Goal: Task Accomplishment & Management: Use online tool/utility

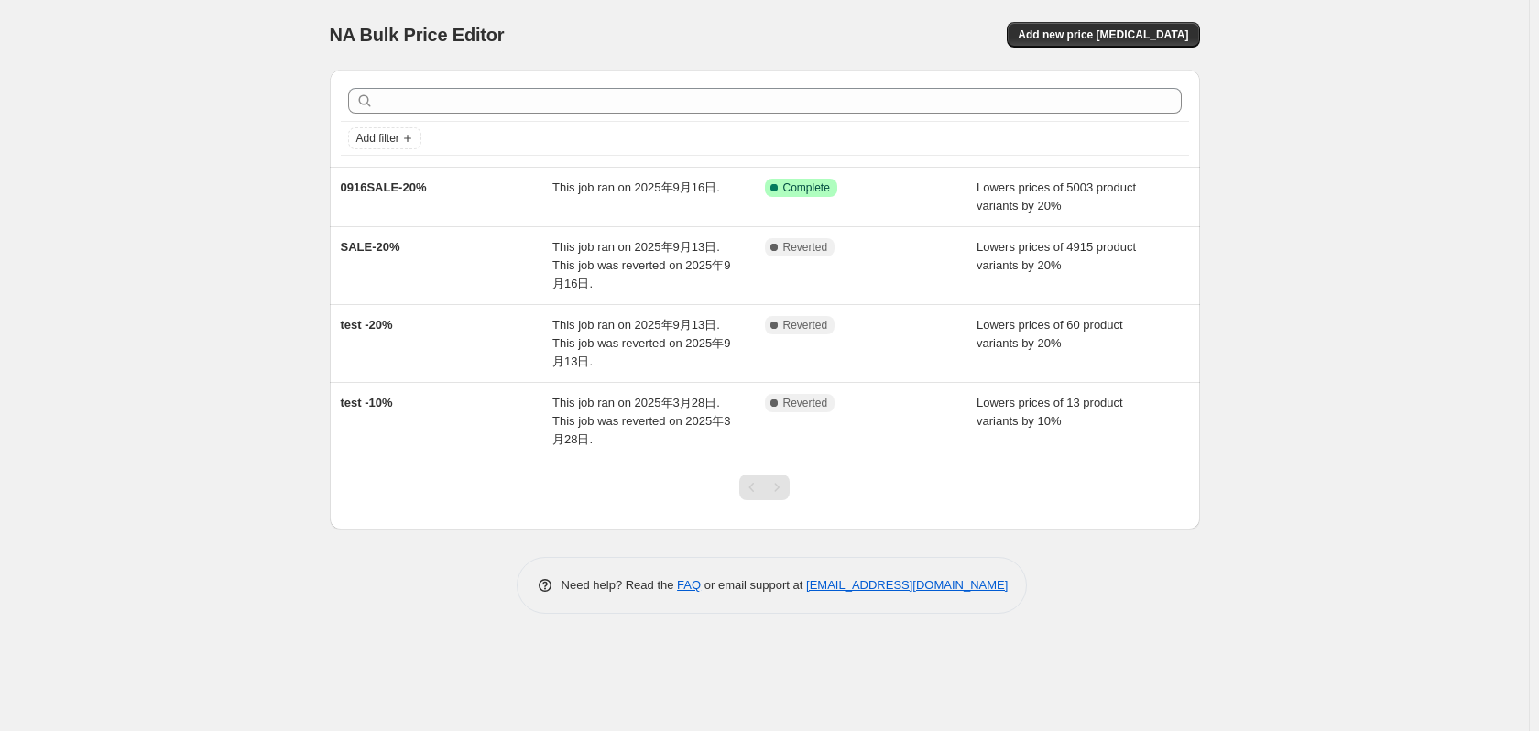
drag, startPoint x: 925, startPoint y: 298, endPoint x: 1292, endPoint y: 240, distance: 371.8
click at [1292, 240] on div "NA Bulk Price Editor. This page is ready NA Bulk Price Editor Add new price [ME…" at bounding box center [764, 365] width 1529 height 731
click at [1105, 47] on button "Add new price [MEDICAL_DATA]" at bounding box center [1103, 35] width 192 height 26
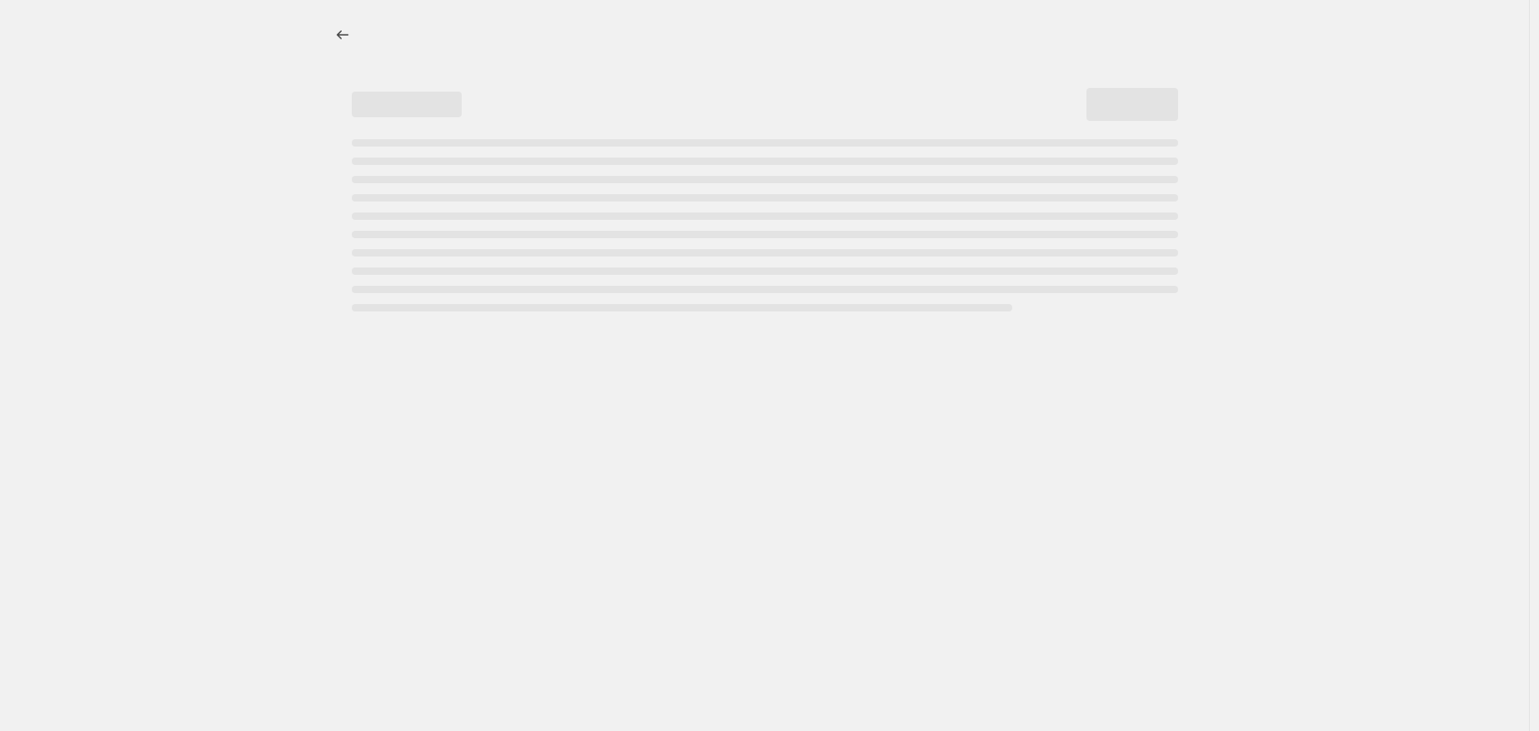
select select "percentage"
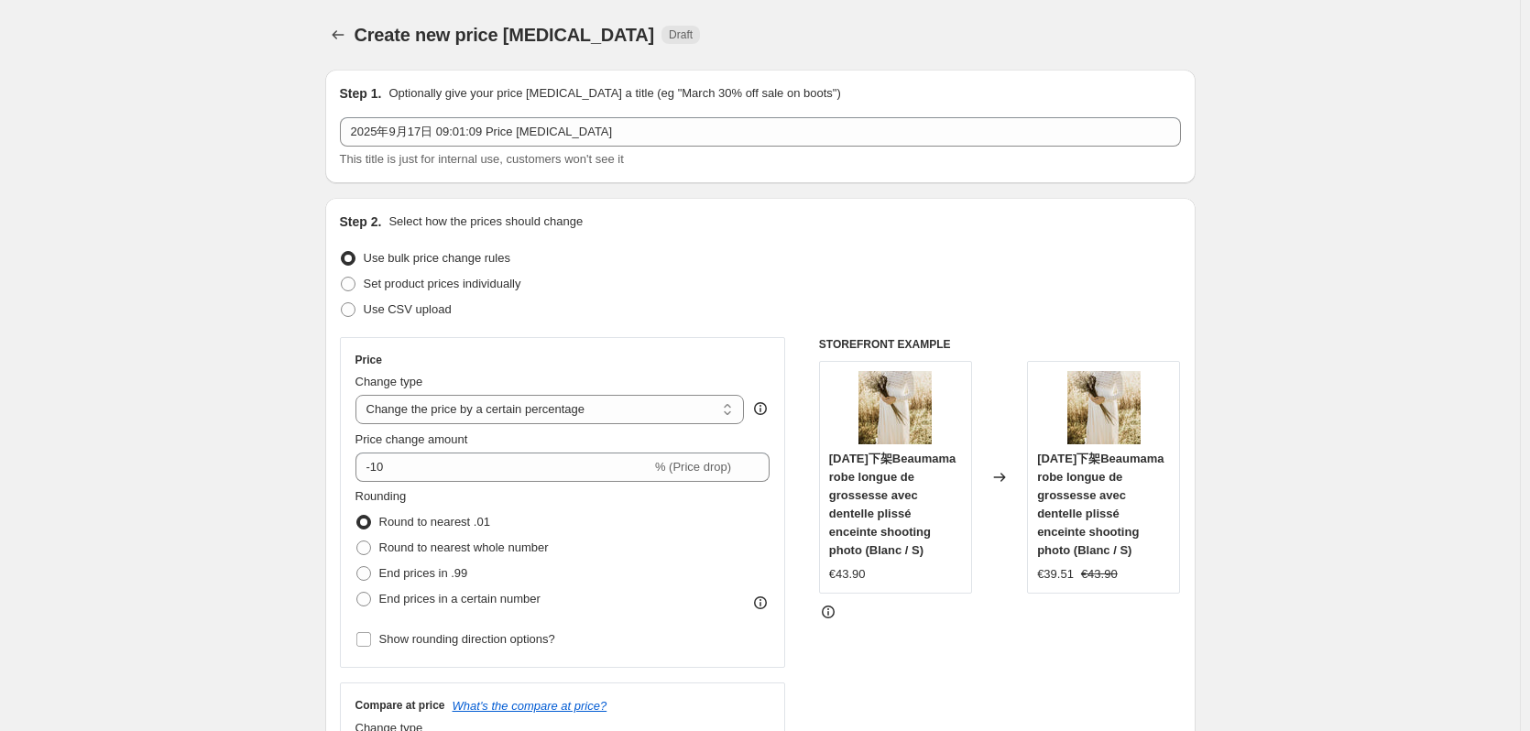
click at [606, 113] on div "Step 1. Optionally give your price [MEDICAL_DATA] a title (eg "March 30% off sa…" at bounding box center [760, 126] width 841 height 84
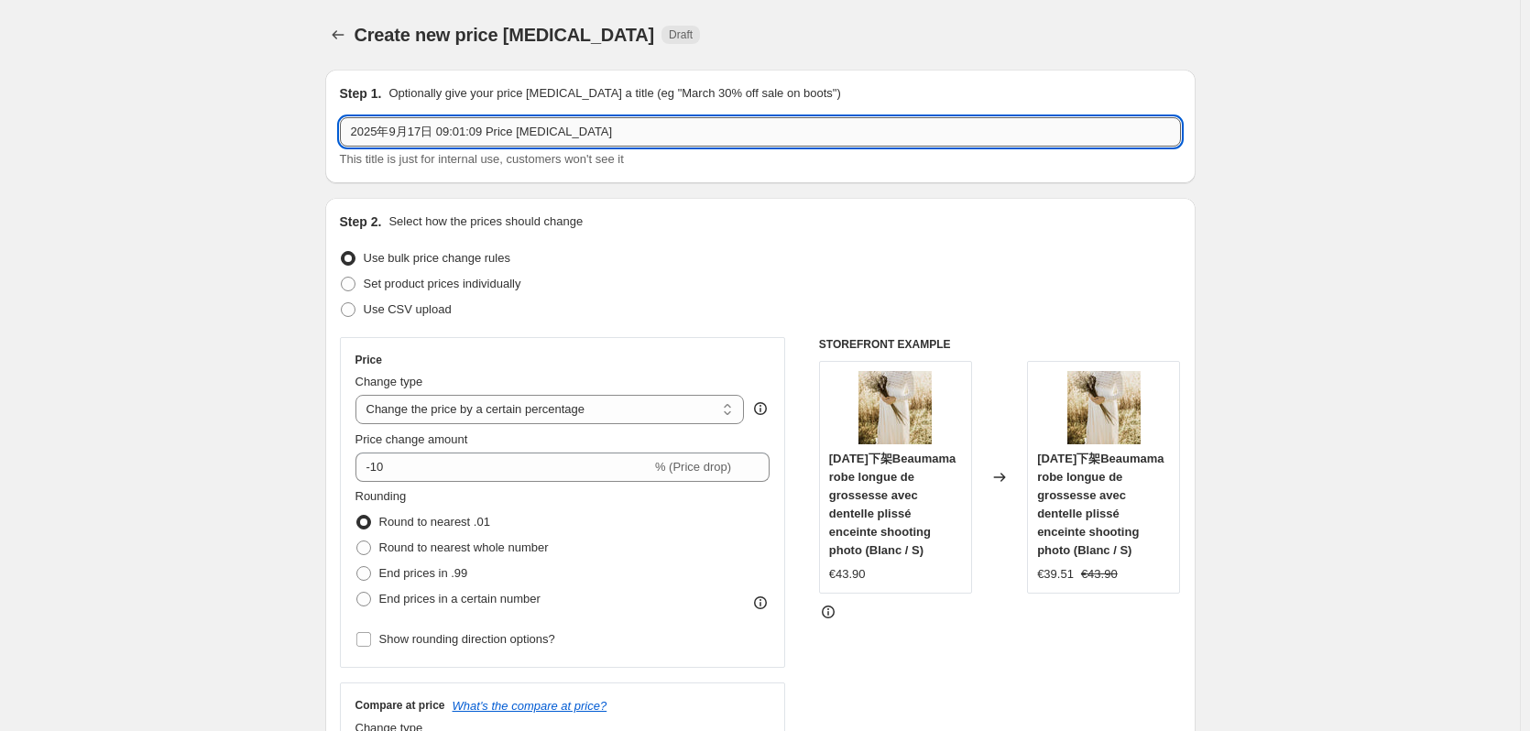
click at [604, 124] on input "2025年9月17日 09:01:09 Price [MEDICAL_DATA]" at bounding box center [760, 131] width 841 height 29
paste input "[DATE]"
type input "[DATE]"
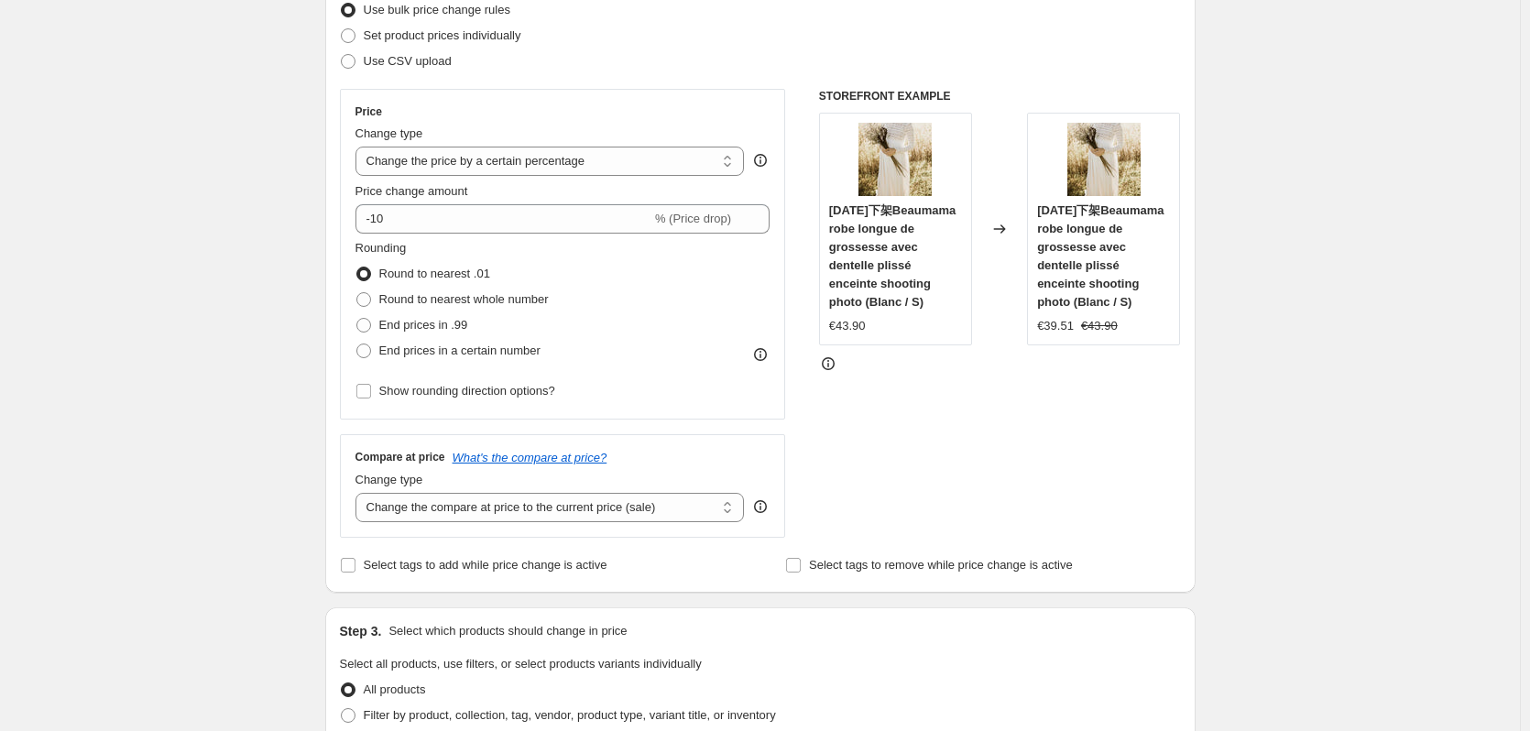
scroll to position [275, 0]
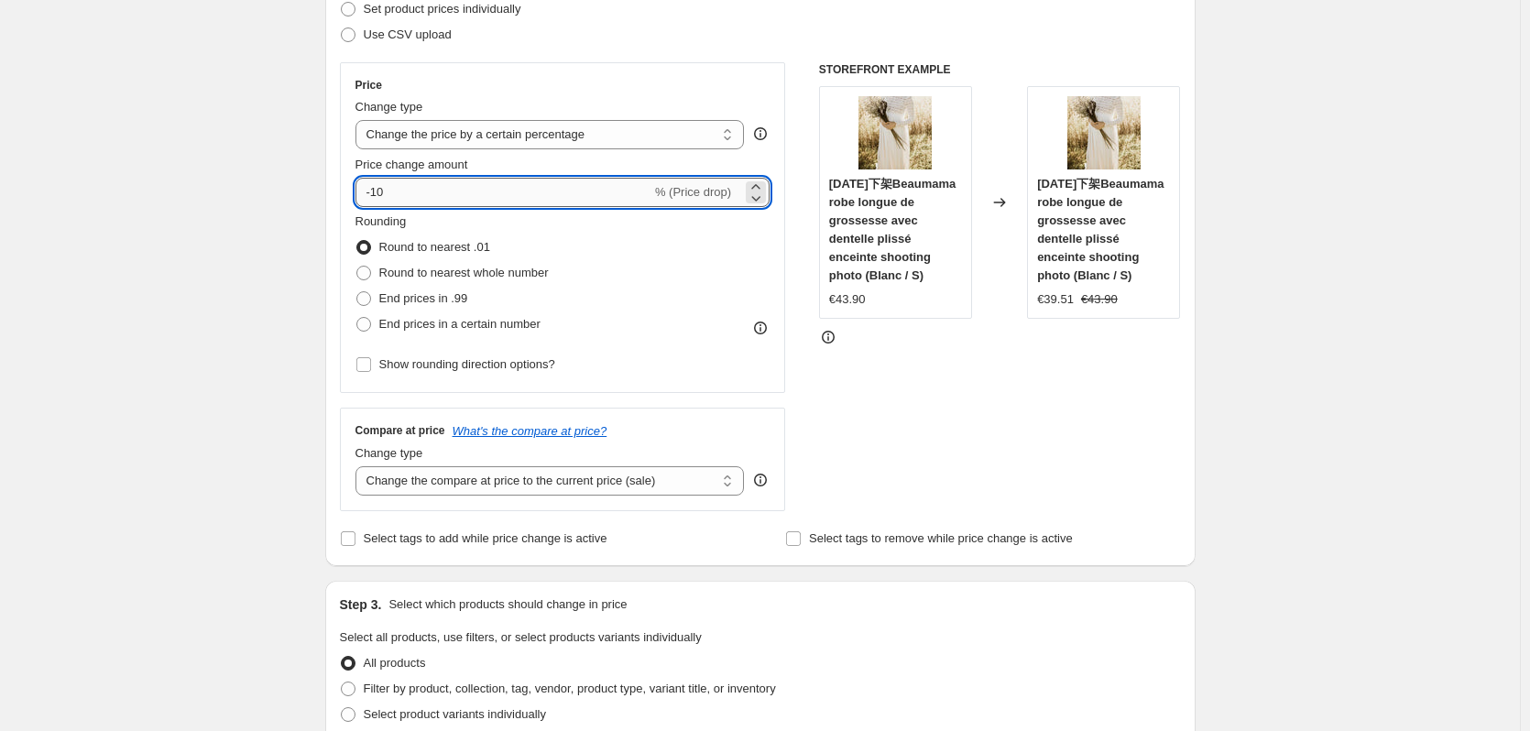
click at [381, 190] on input "-10" at bounding box center [503, 192] width 296 height 29
type input "-20"
click at [307, 185] on div "Create new price [MEDICAL_DATA]. This page is ready Create new price [MEDICAL_D…" at bounding box center [760, 664] width 914 height 1878
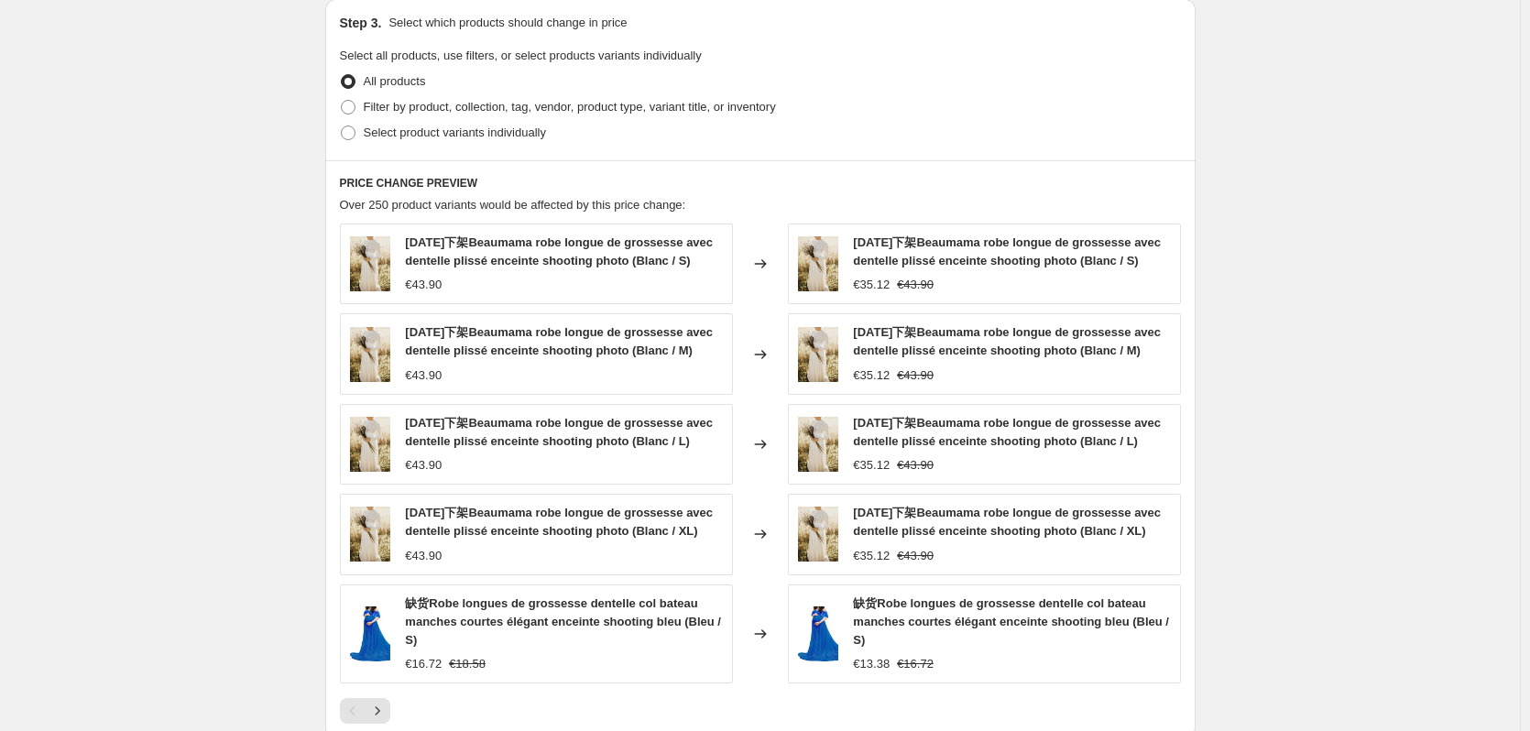
scroll to position [824, 0]
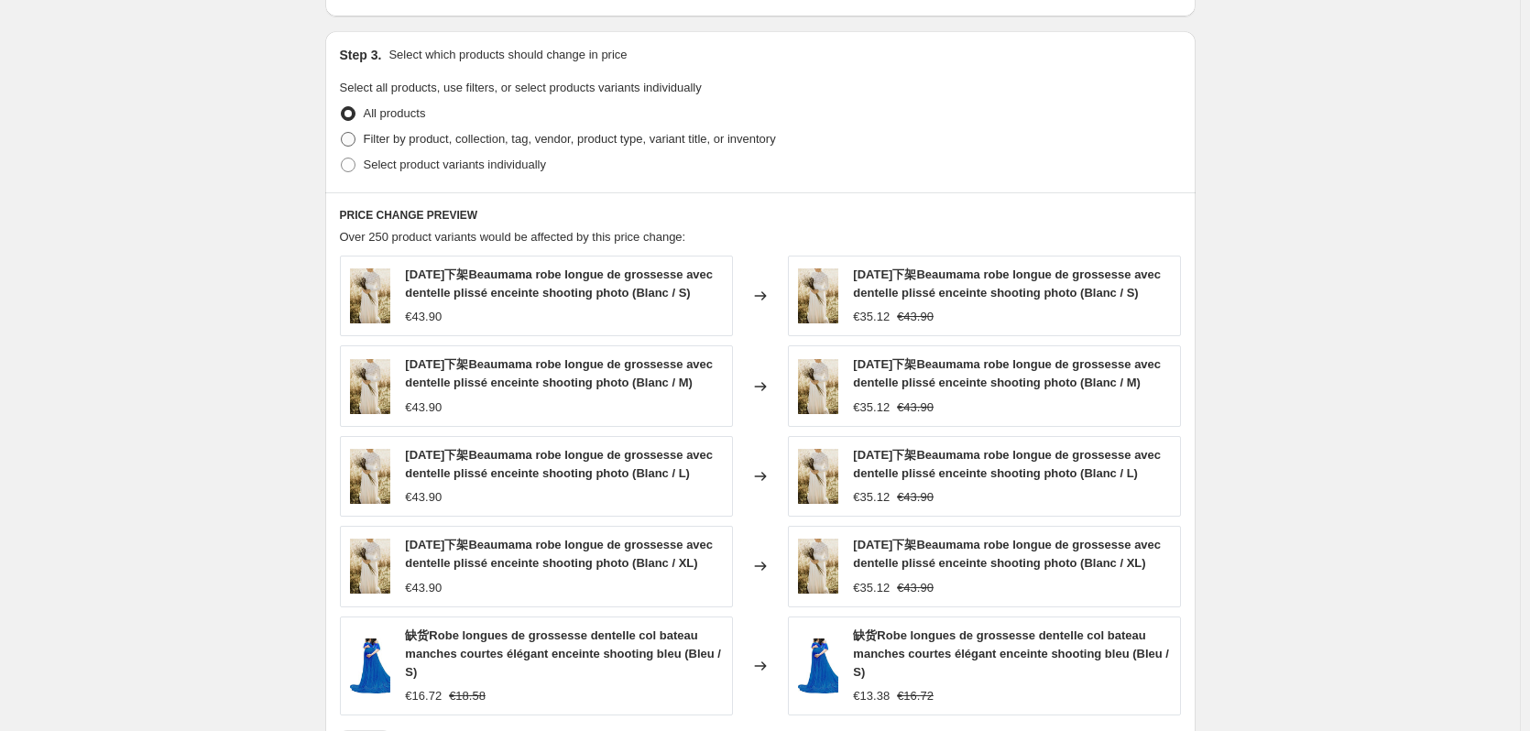
click at [356, 133] on span at bounding box center [348, 139] width 16 height 16
click at [342, 133] on input "Filter by product, collection, tag, vendor, product type, variant title, or inv…" at bounding box center [341, 132] width 1 height 1
radio input "true"
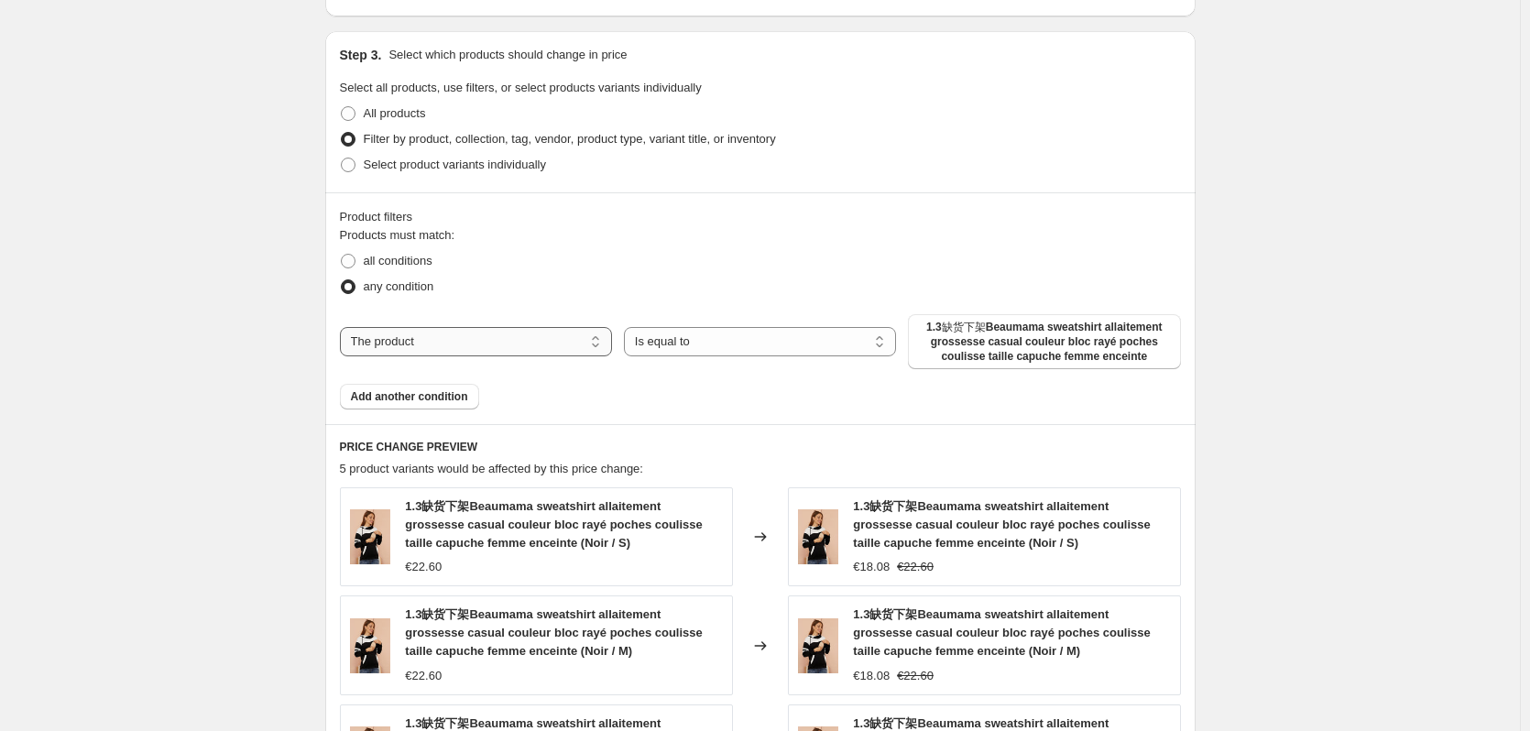
click at [503, 346] on select "The product The product's collection The product's tag The product's vendor The…" at bounding box center [476, 341] width 272 height 29
select select "tag"
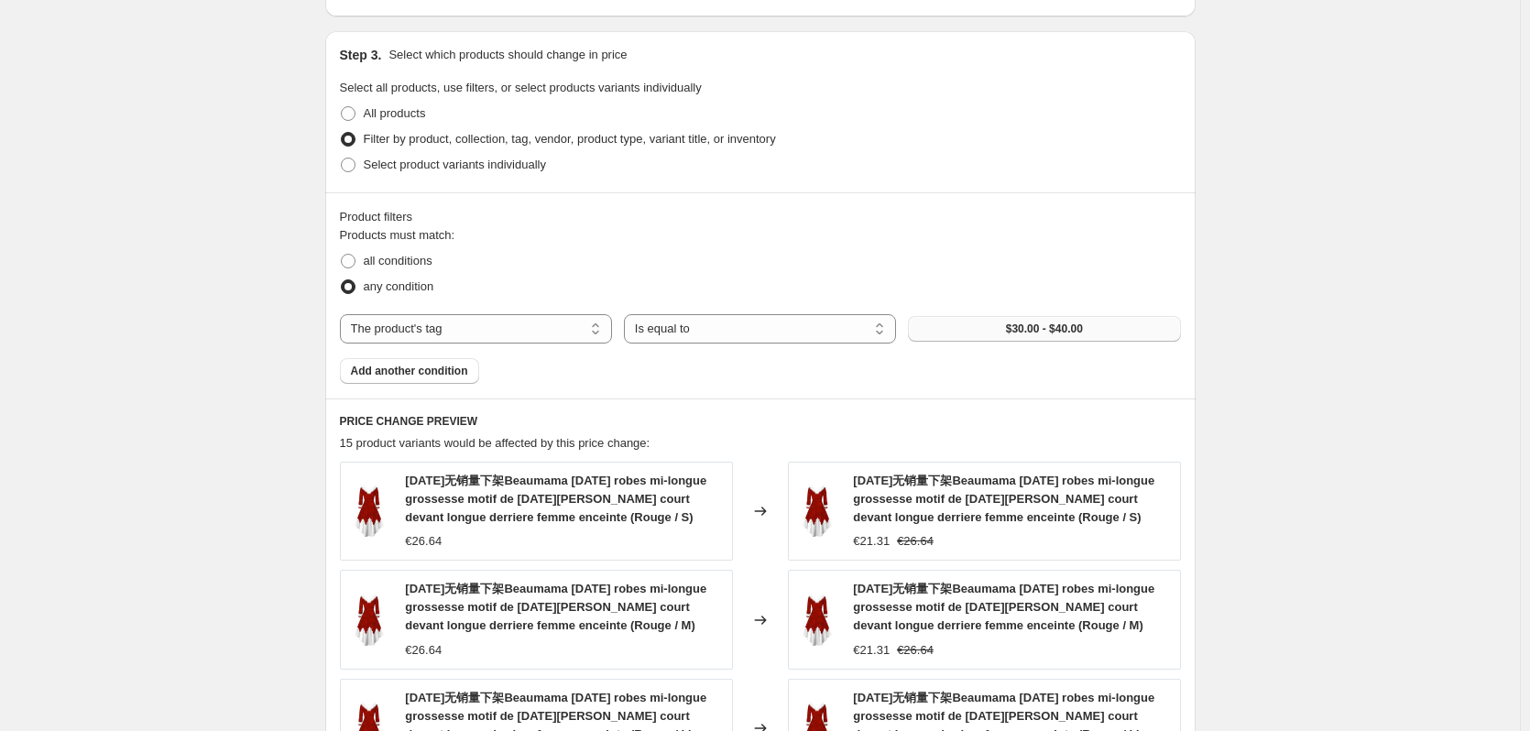
click at [1006, 332] on button "$30.00 - $40.00" at bounding box center [1044, 329] width 272 height 26
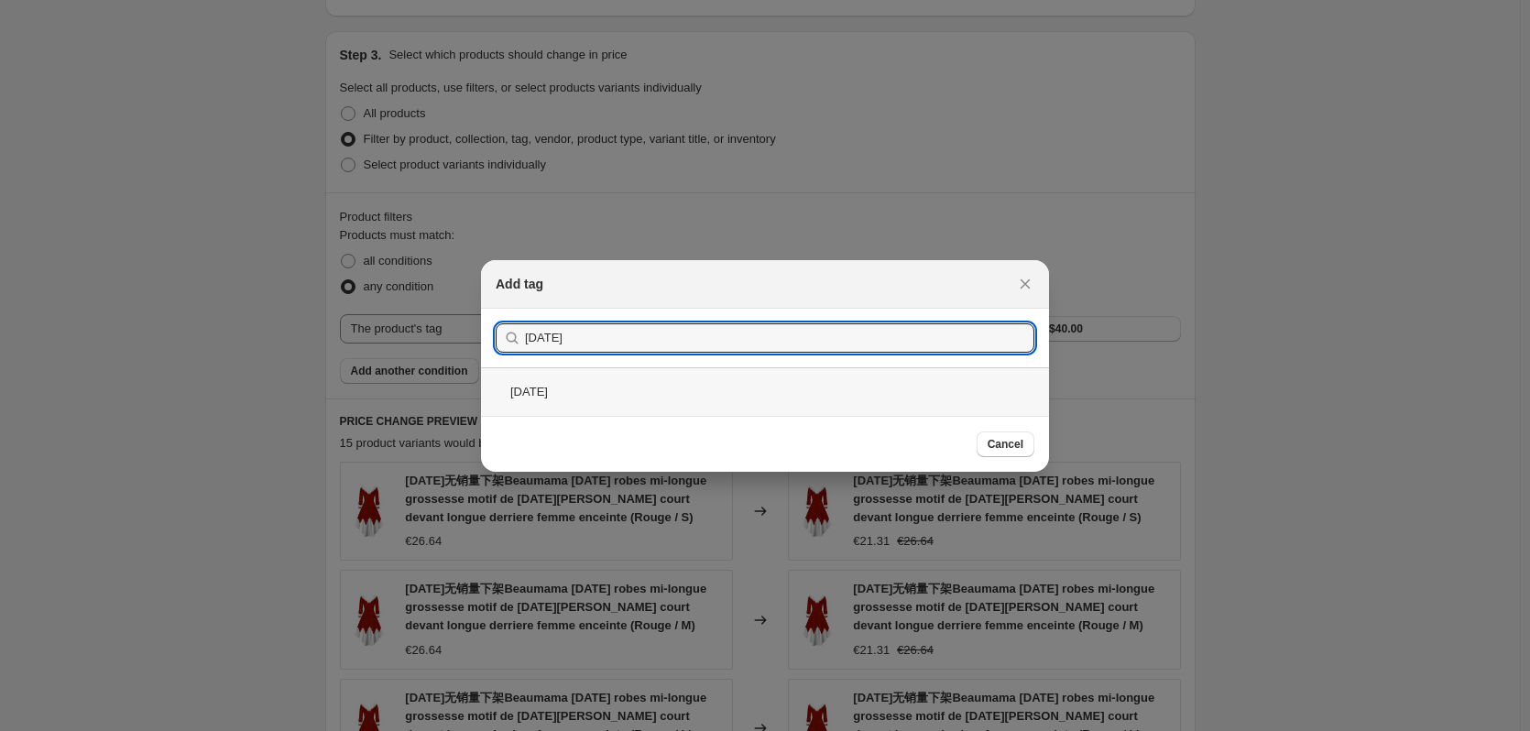
type input "[DATE]"
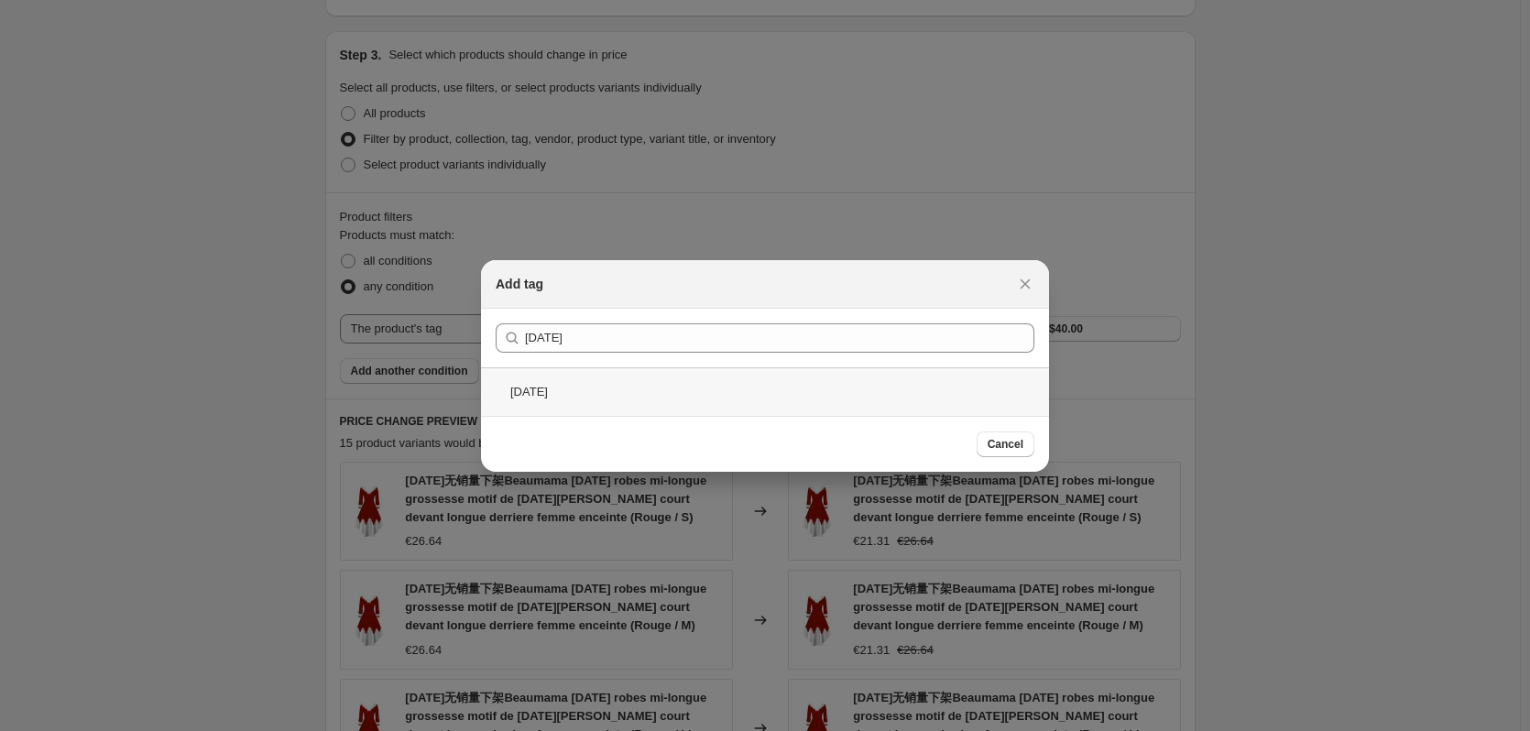
click at [699, 395] on div "[DATE]" at bounding box center [765, 391] width 568 height 49
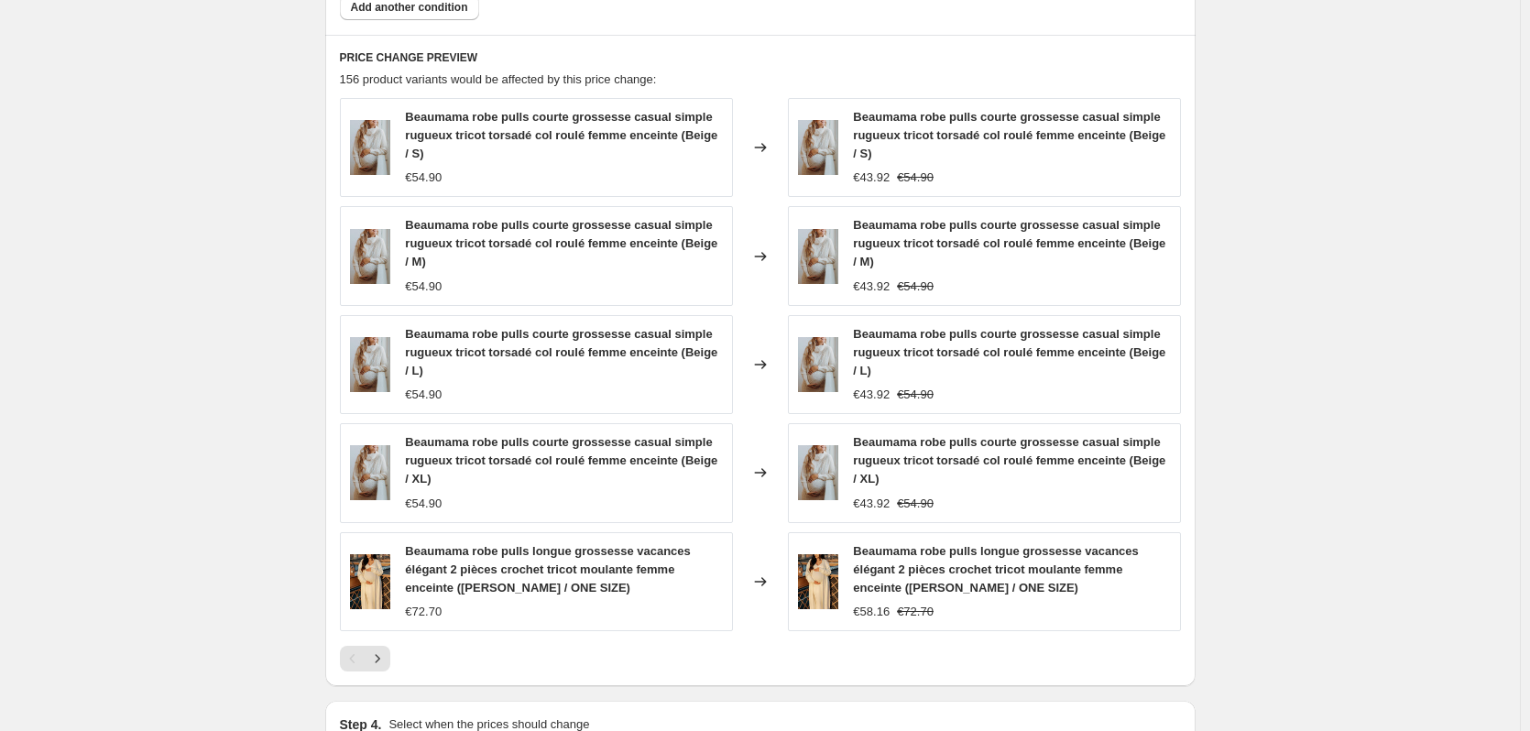
scroll to position [1428, 0]
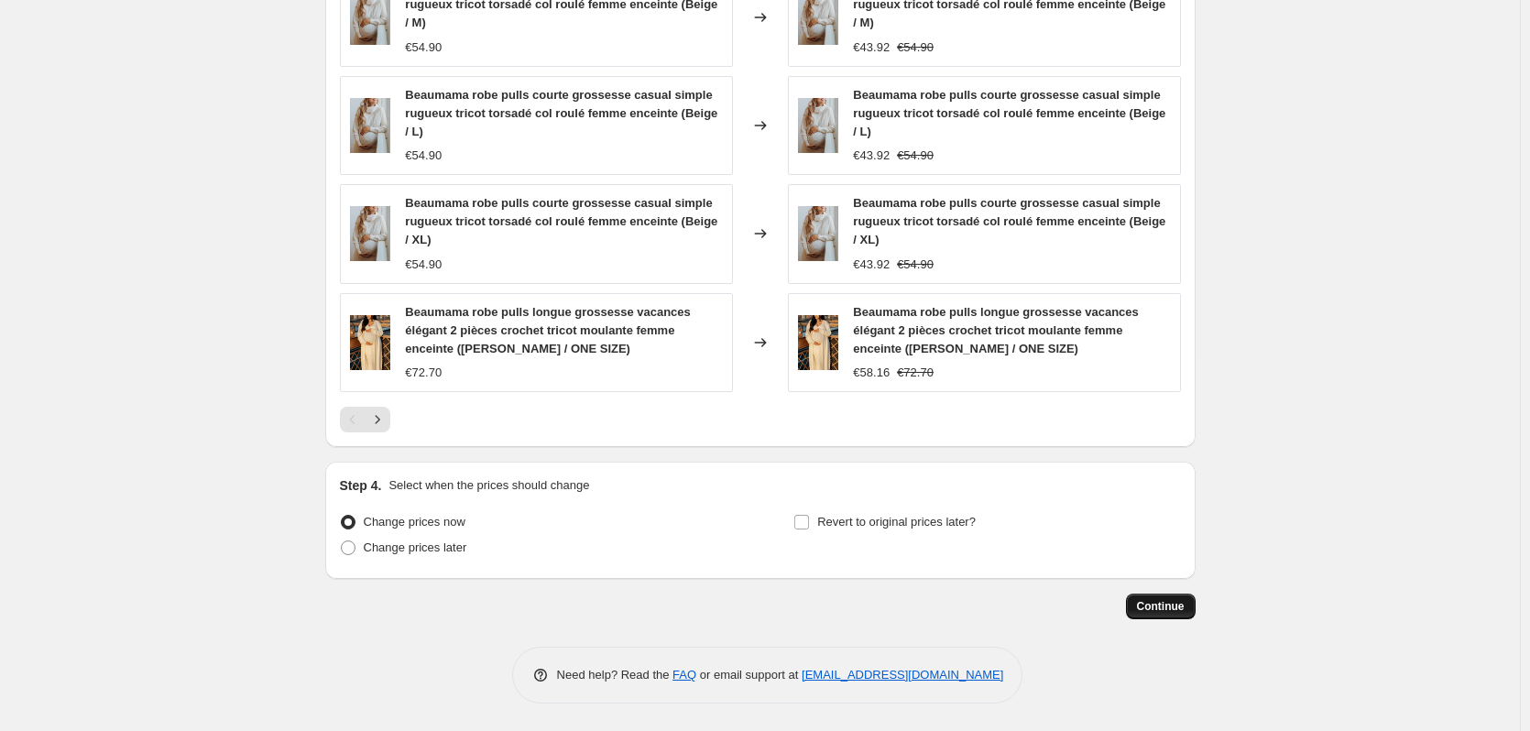
click at [1151, 608] on span "Continue" at bounding box center [1161, 606] width 48 height 15
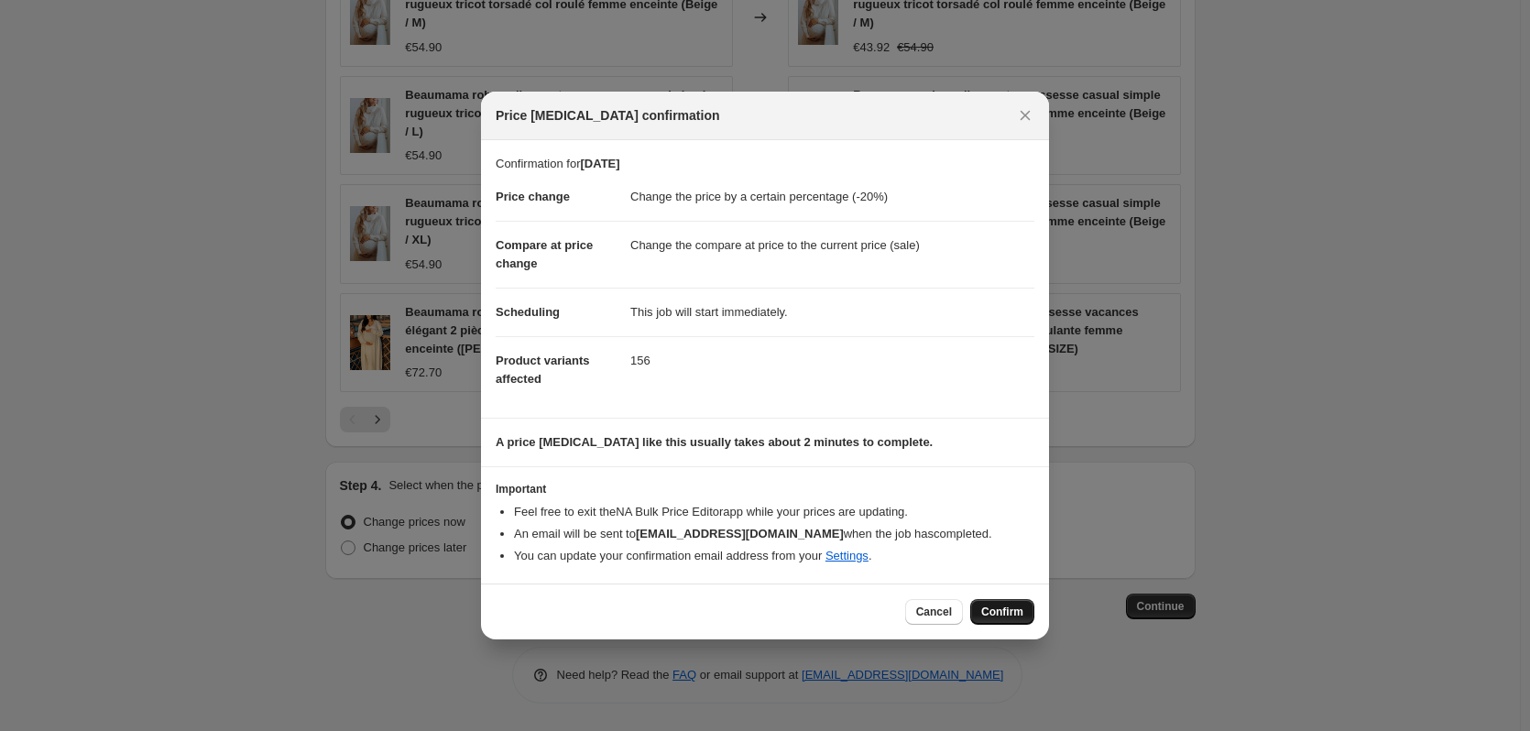
click at [985, 606] on span "Confirm" at bounding box center [1002, 611] width 42 height 15
type input "[DATE]"
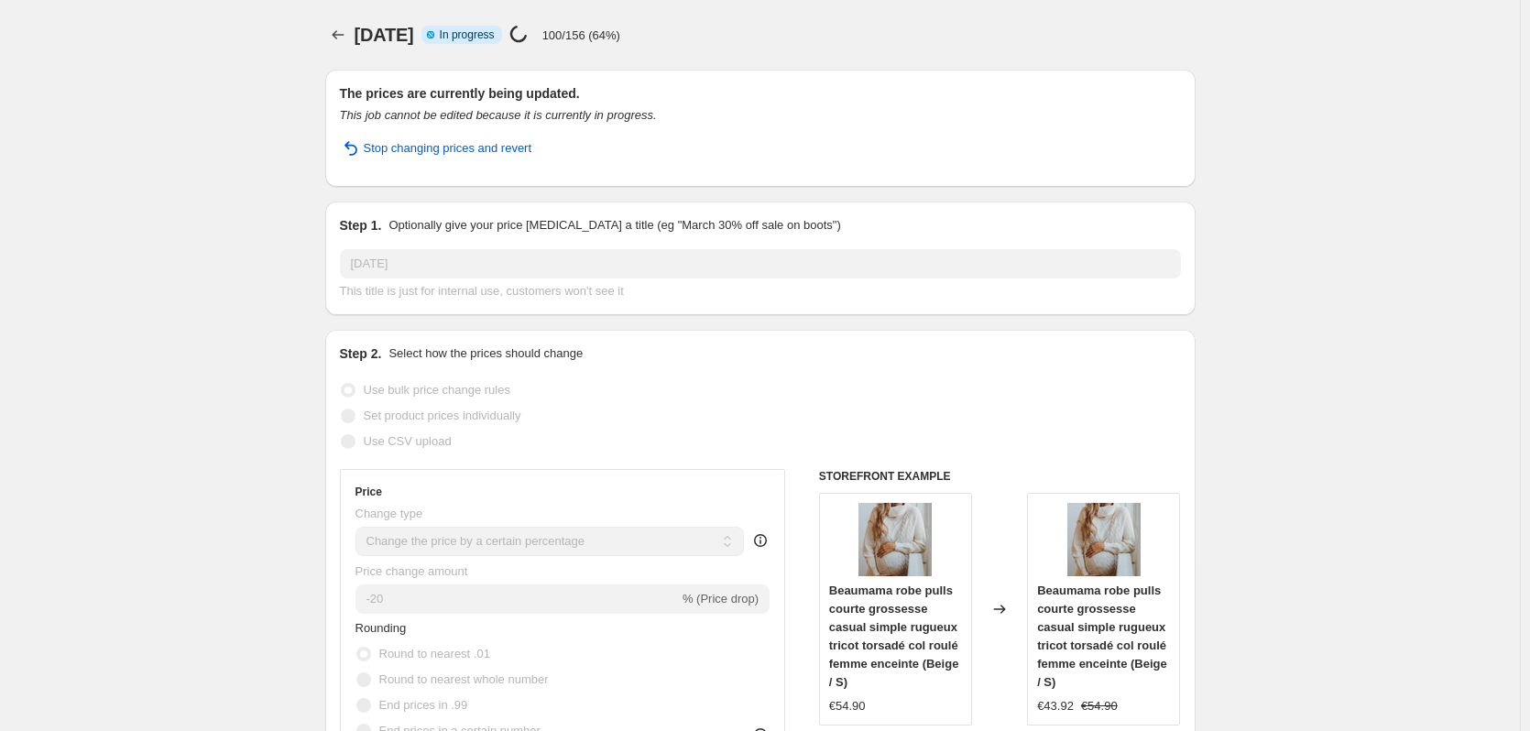
select select "percentage"
select select "tag"
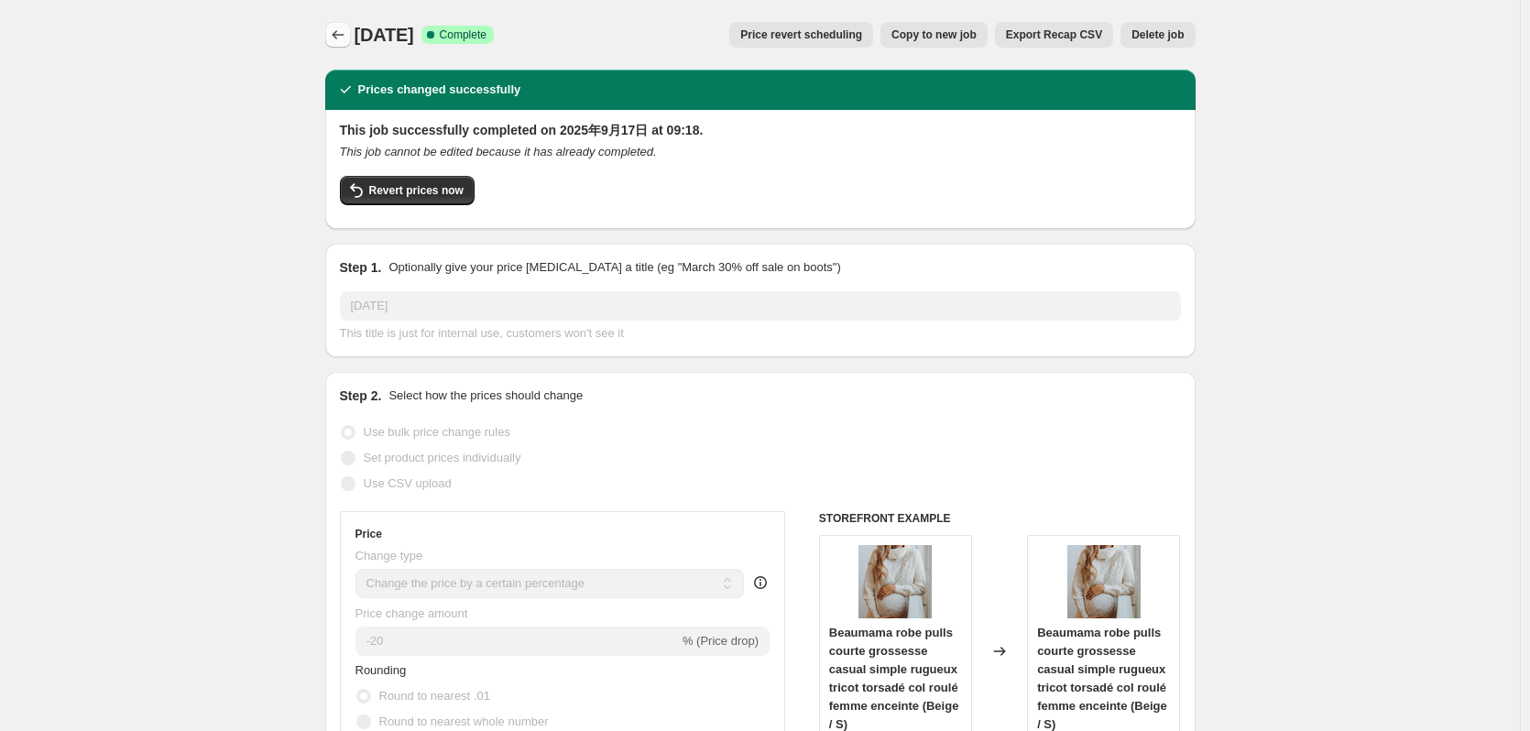
click at [338, 32] on icon "Price change jobs" at bounding box center [338, 35] width 18 height 18
